Goal: Navigation & Orientation: Go to known website

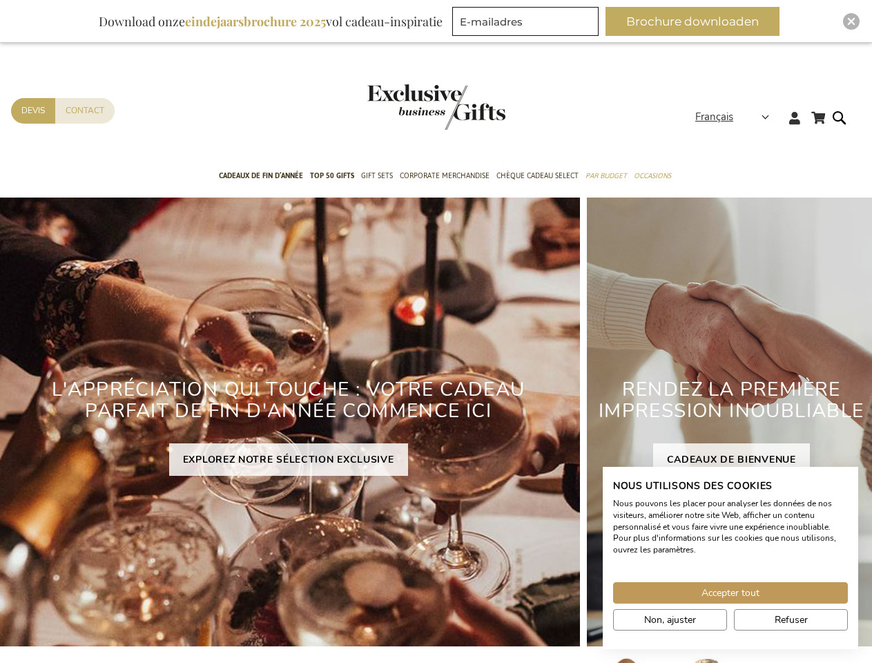
click at [737, 117] on strong "Français" at bounding box center [731, 117] width 72 height 16
click at [730, 592] on span "Accepter tout" at bounding box center [730, 592] width 58 height 14
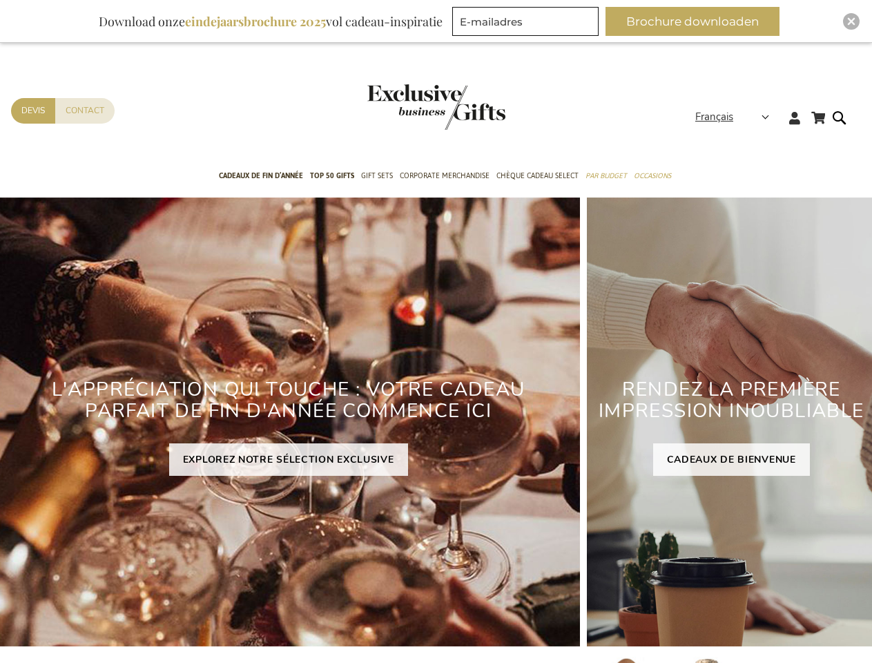
click at [670, 619] on div "RENDEZ LA PREMIÈRE IMPRESSION INOUBLIABLE CADEAUX DE BIENVENUE" at bounding box center [731, 421] width 289 height 449
click at [790, 619] on div "RENDEZ LA PREMIÈRE IMPRESSION INOUBLIABLE CADEAUX DE BIENVENUE" at bounding box center [731, 421] width 289 height 449
click at [698, 21] on button "Brochure downloaden" at bounding box center [692, 21] width 174 height 29
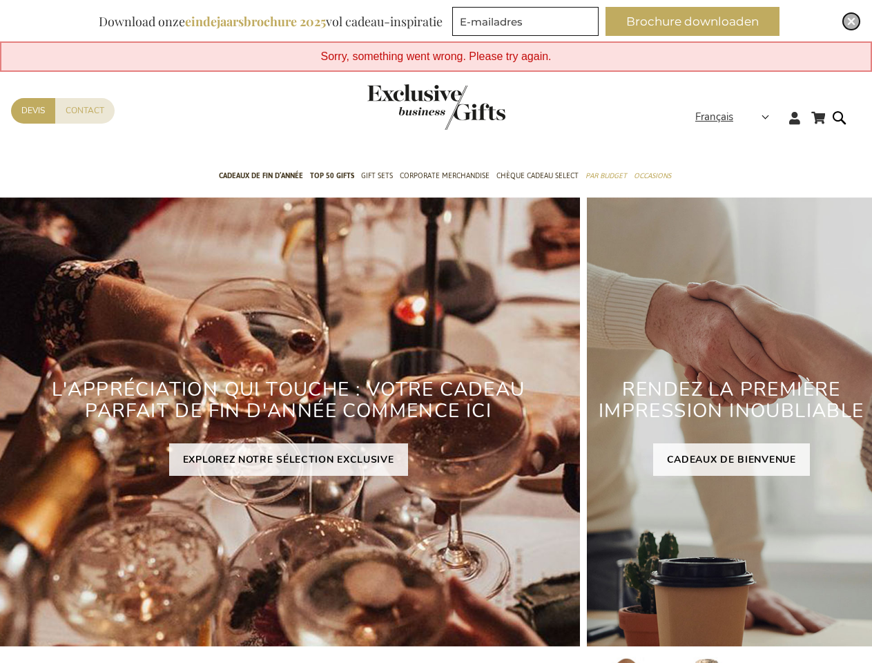
click at [851, 21] on img "Close" at bounding box center [851, 21] width 8 height 8
